Goal: Task Accomplishment & Management: Manage account settings

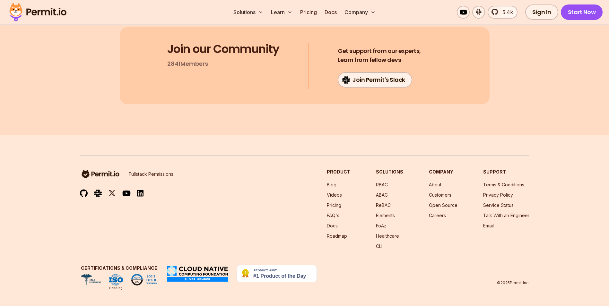
scroll to position [12812, 0]
drag, startPoint x: 222, startPoint y: 181, endPoint x: 273, endPoint y: 180, distance: 51.7
copy strong "Policy Decision Point"
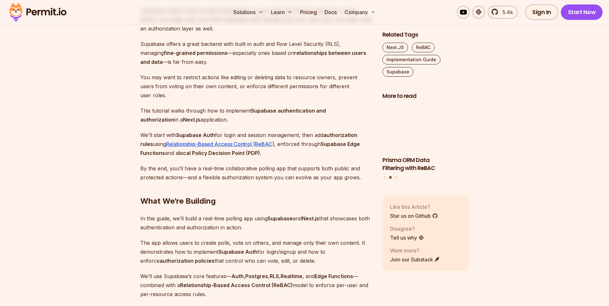
scroll to position [0, 0]
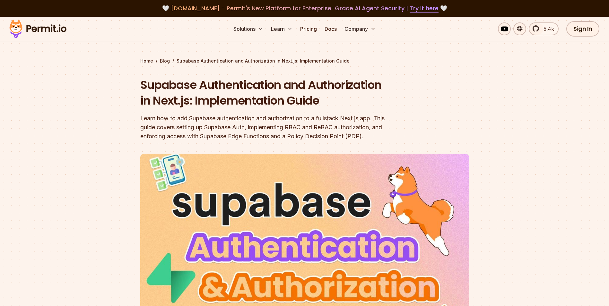
click at [163, 141] on div "Learn how to add Supabase authentication and authorization to a fullstack Next.…" at bounding box center [263, 127] width 247 height 27
copy div "PDP"
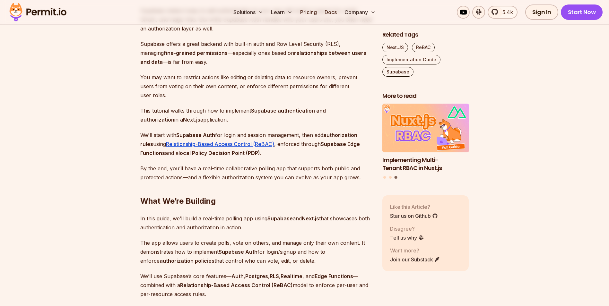
scroll to position [633, 0]
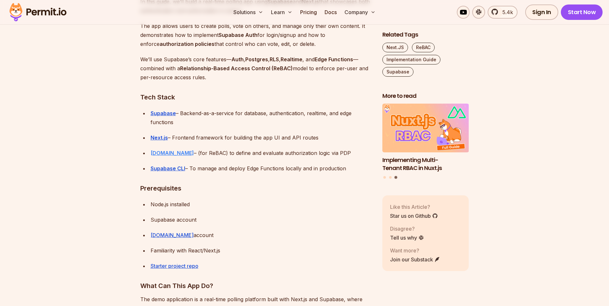
click at [162, 155] on strong "Permit.io" at bounding box center [172, 153] width 43 height 6
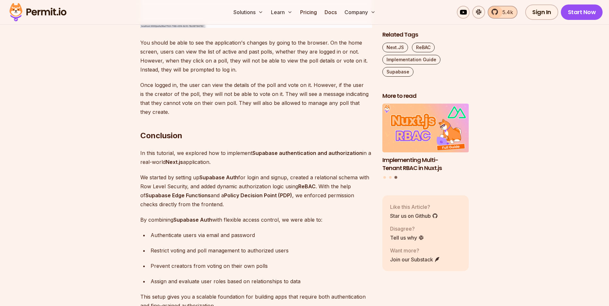
scroll to position [9488, 0]
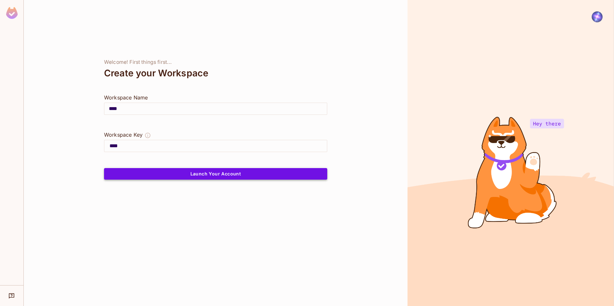
click at [242, 174] on button "Launch Your Account" at bounding box center [215, 174] width 223 height 12
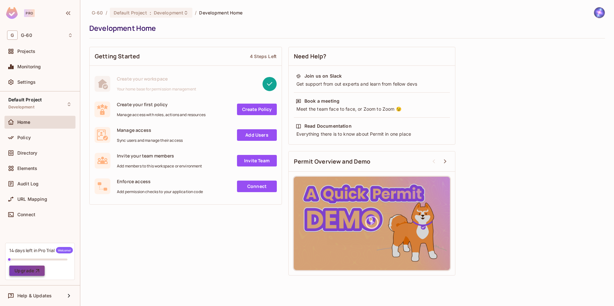
click at [33, 272] on button "Upgrade" at bounding box center [26, 271] width 35 height 10
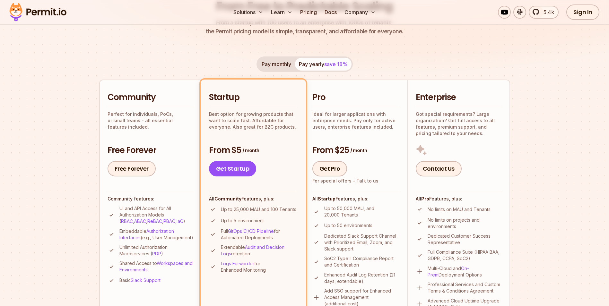
scroll to position [128, 0]
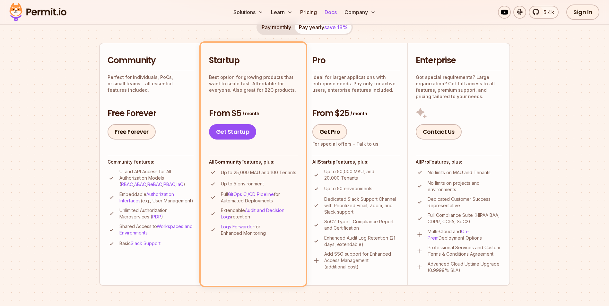
click at [329, 13] on link "Docs" at bounding box center [330, 12] width 17 height 13
